Goal: Transaction & Acquisition: Purchase product/service

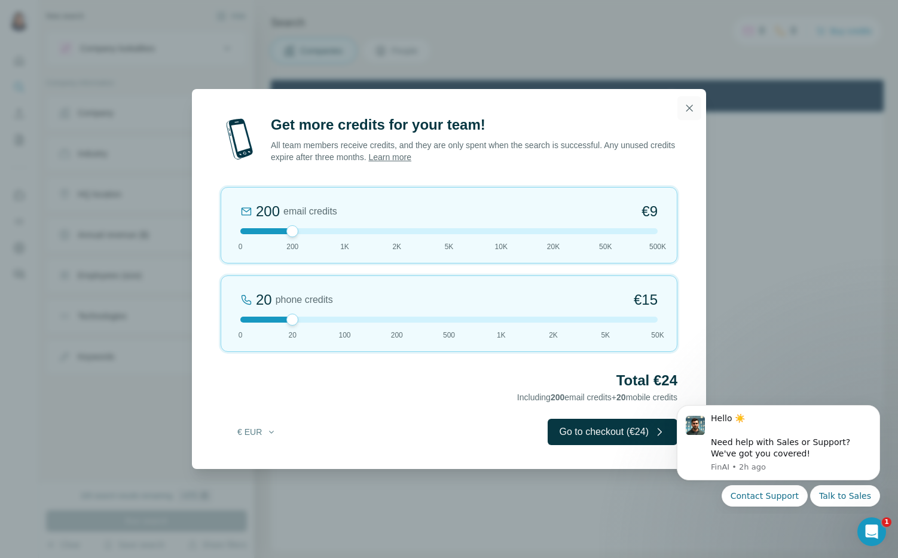
click at [695, 106] on button "button" at bounding box center [689, 108] width 24 height 24
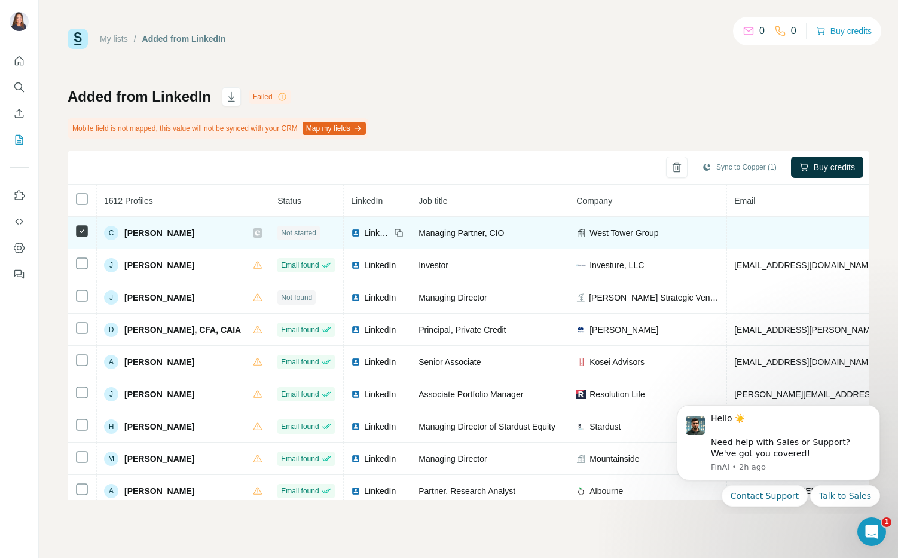
click at [308, 234] on span "Not started" at bounding box center [298, 233] width 35 height 11
click at [752, 231] on td at bounding box center [874, 233] width 295 height 32
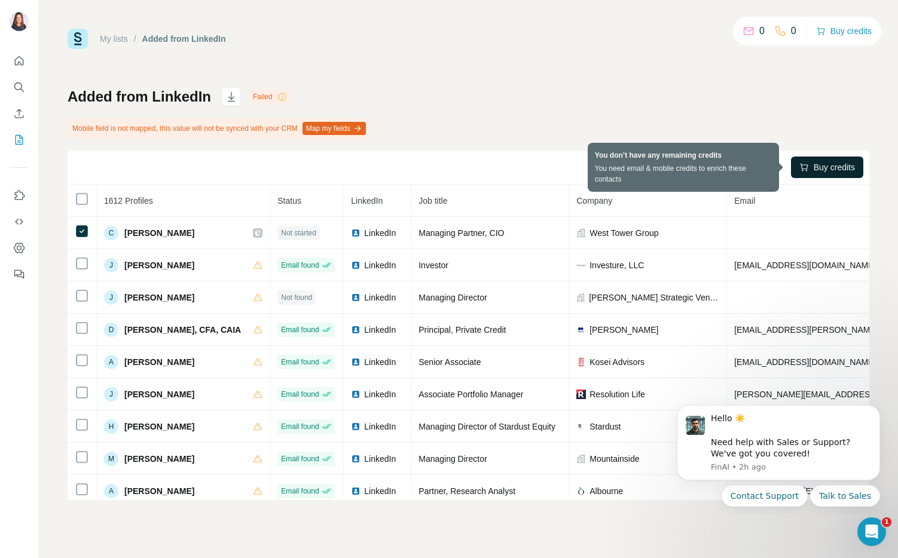
click at [817, 170] on span "Buy credits" at bounding box center [833, 167] width 41 height 12
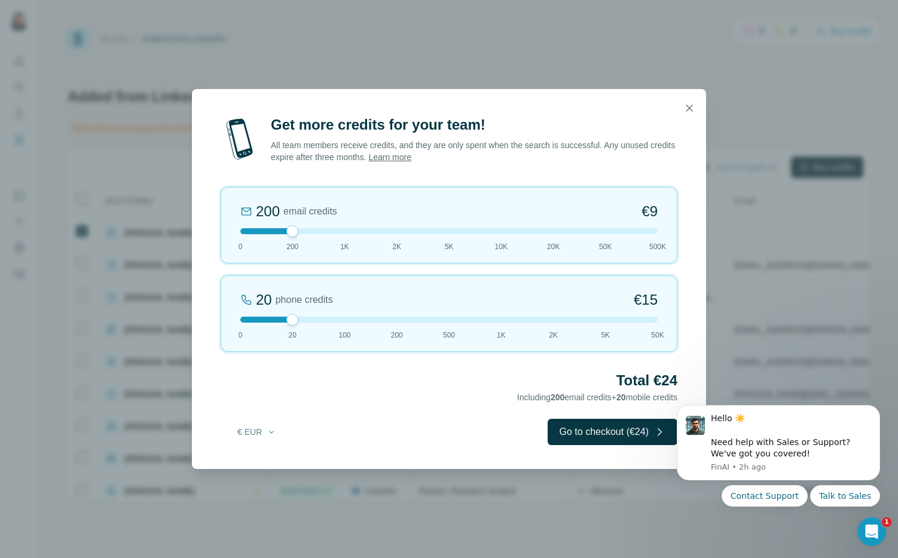
click at [448, 223] on div "200 email credits €9 0 200 1K 2K 5K 10K 20K 50K 500K" at bounding box center [449, 225] width 457 height 77
click at [295, 231] on div at bounding box center [448, 231] width 417 height 6
click at [592, 435] on button "Go to checkout (€24)" at bounding box center [612, 432] width 130 height 26
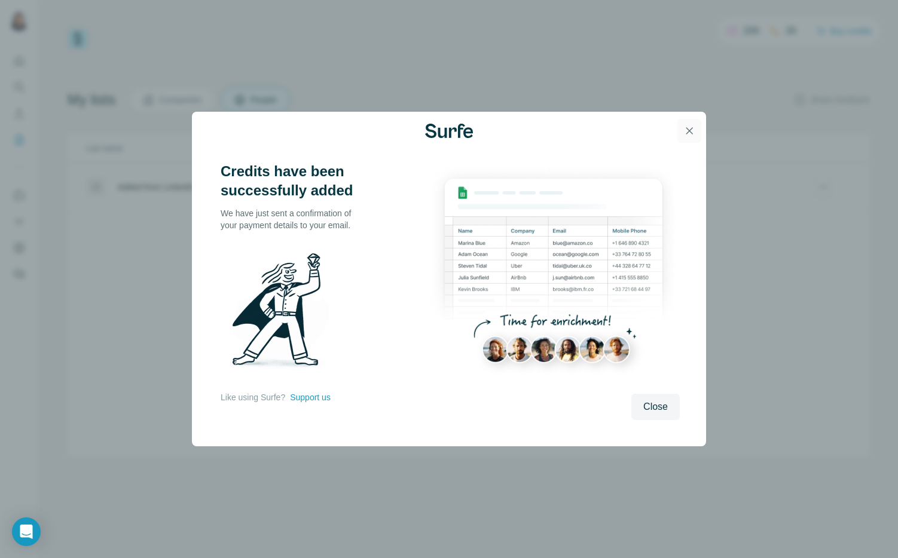
click at [686, 125] on icon "button" at bounding box center [689, 131] width 12 height 12
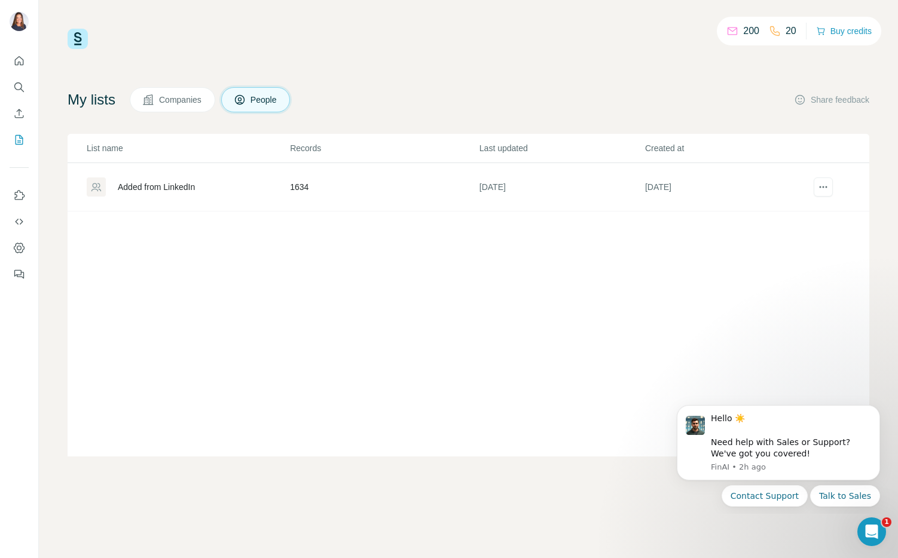
click at [169, 193] on div "Added from LinkedIn" at bounding box center [188, 187] width 202 height 19
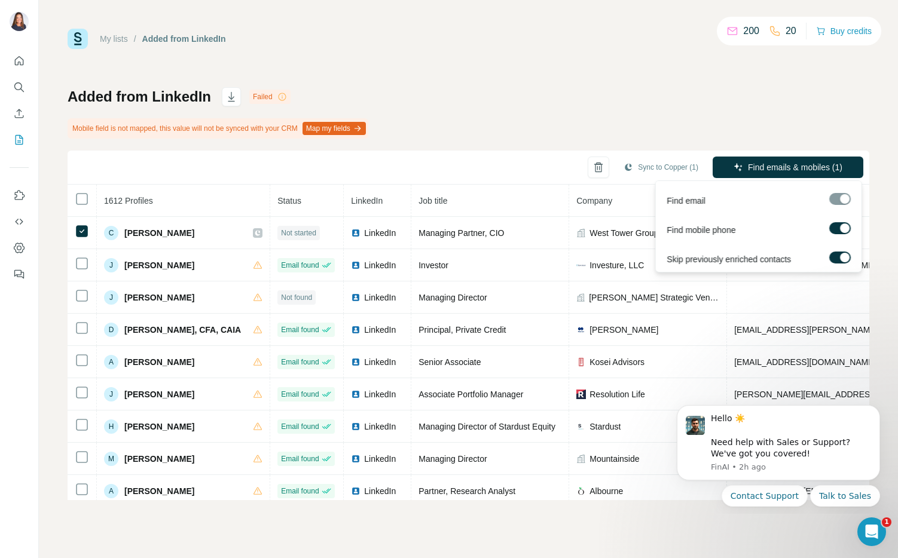
click at [845, 197] on div at bounding box center [840, 199] width 22 height 12
click at [833, 201] on div at bounding box center [840, 199] width 22 height 12
click at [845, 227] on div at bounding box center [845, 229] width 10 height 10
click at [815, 166] on span "Find emails (1)" at bounding box center [816, 167] width 56 height 12
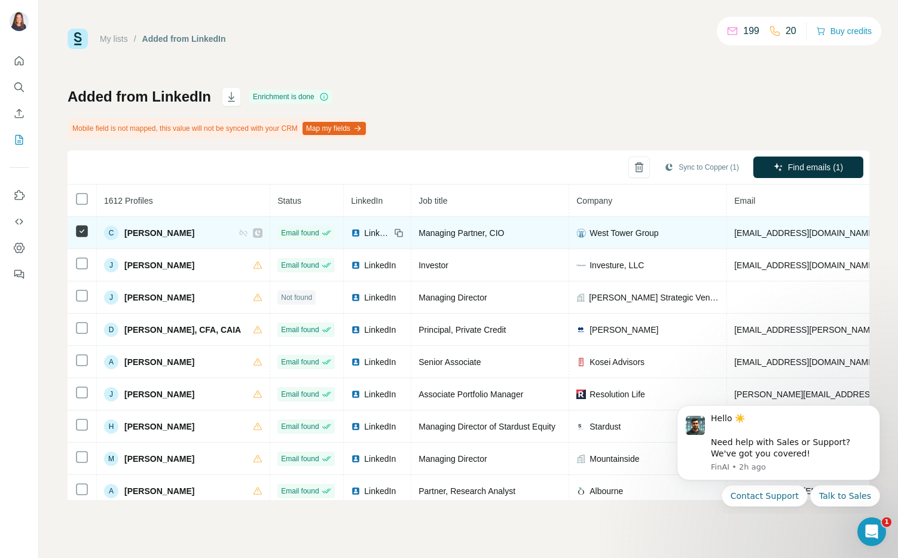
click at [788, 234] on span "[EMAIL_ADDRESS][DOMAIN_NAME]" at bounding box center [805, 233] width 142 height 10
click at [817, 232] on td "[EMAIL_ADDRESS][DOMAIN_NAME]" at bounding box center [874, 233] width 295 height 32
click at [157, 234] on span "[PERSON_NAME]" at bounding box center [159, 233] width 70 height 12
click at [767, 234] on span "char@linkedin.com" at bounding box center [805, 233] width 142 height 10
